Goal: Task Accomplishment & Management: Manage account settings

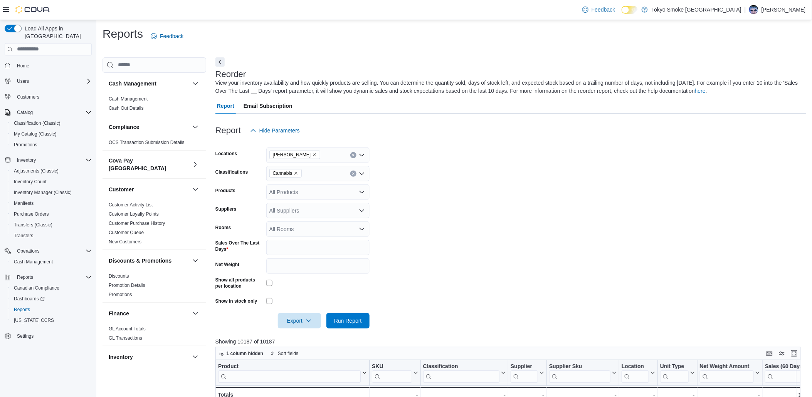
click at [769, 8] on p "[PERSON_NAME]" at bounding box center [783, 9] width 44 height 9
click at [757, 77] on span "Sign Out" at bounding box center [756, 76] width 21 height 8
